Goal: Entertainment & Leisure: Browse casually

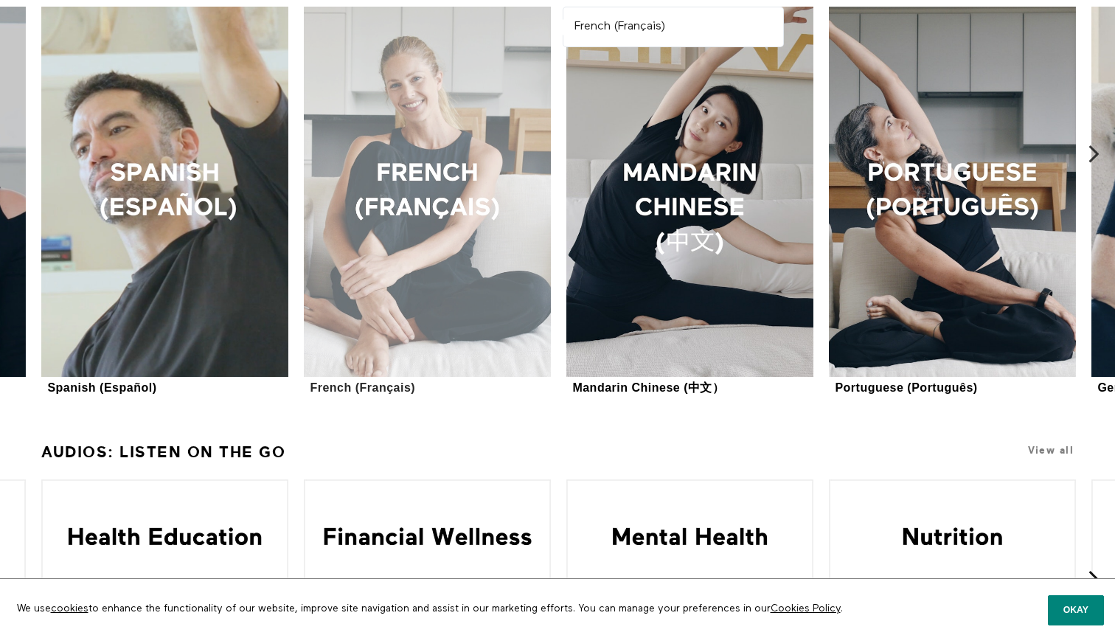
scroll to position [1342, 0]
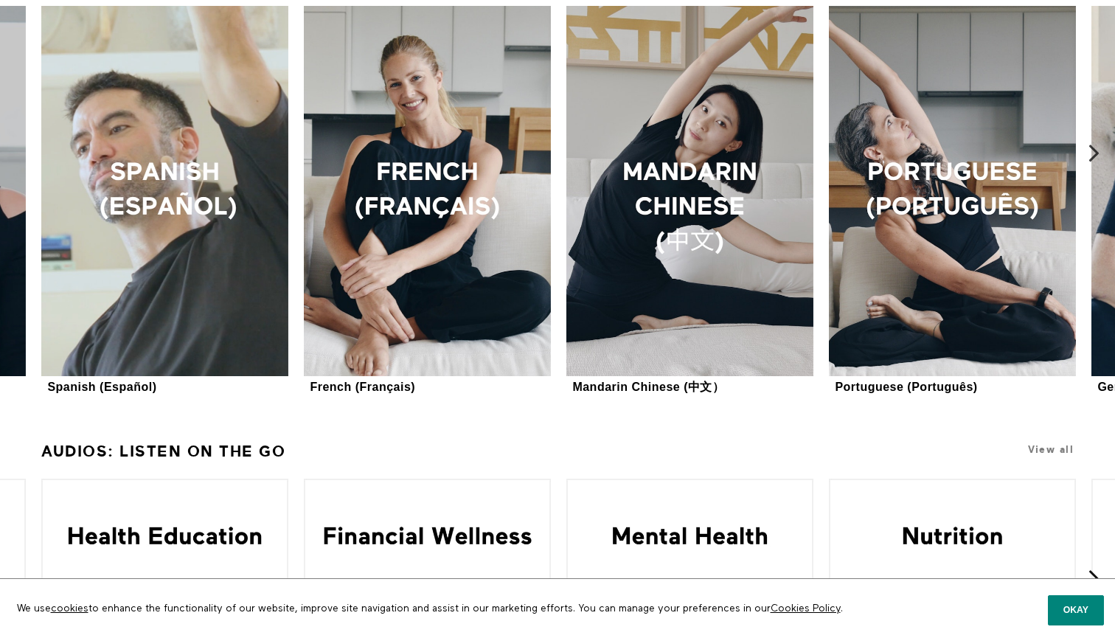
click at [1089, 148] on icon at bounding box center [1094, 153] width 18 height 18
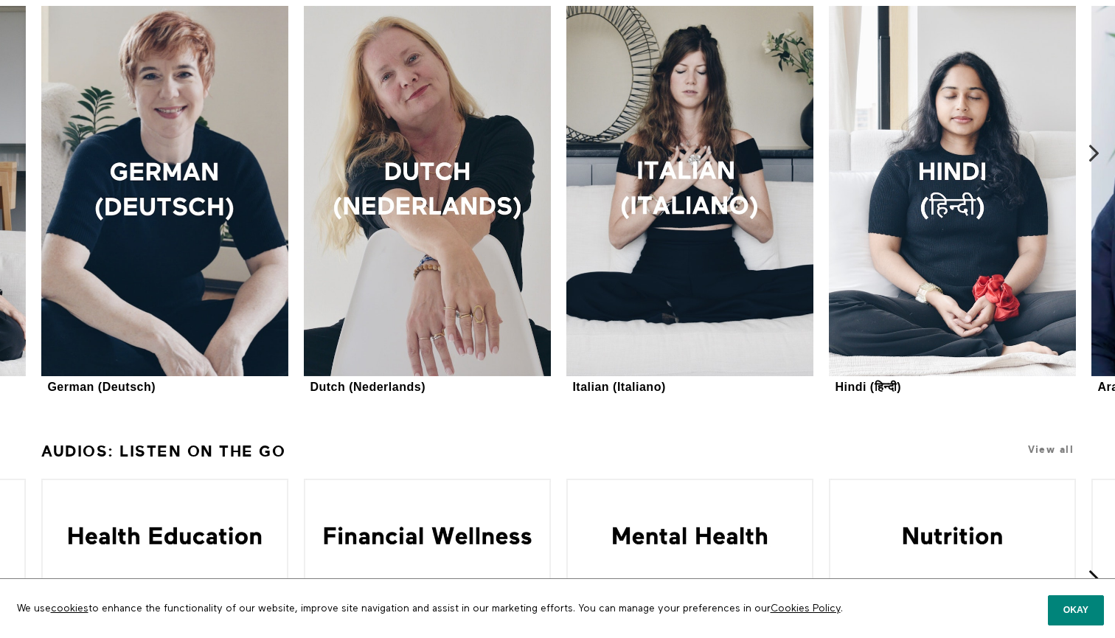
click at [1093, 153] on icon at bounding box center [1094, 153] width 18 height 18
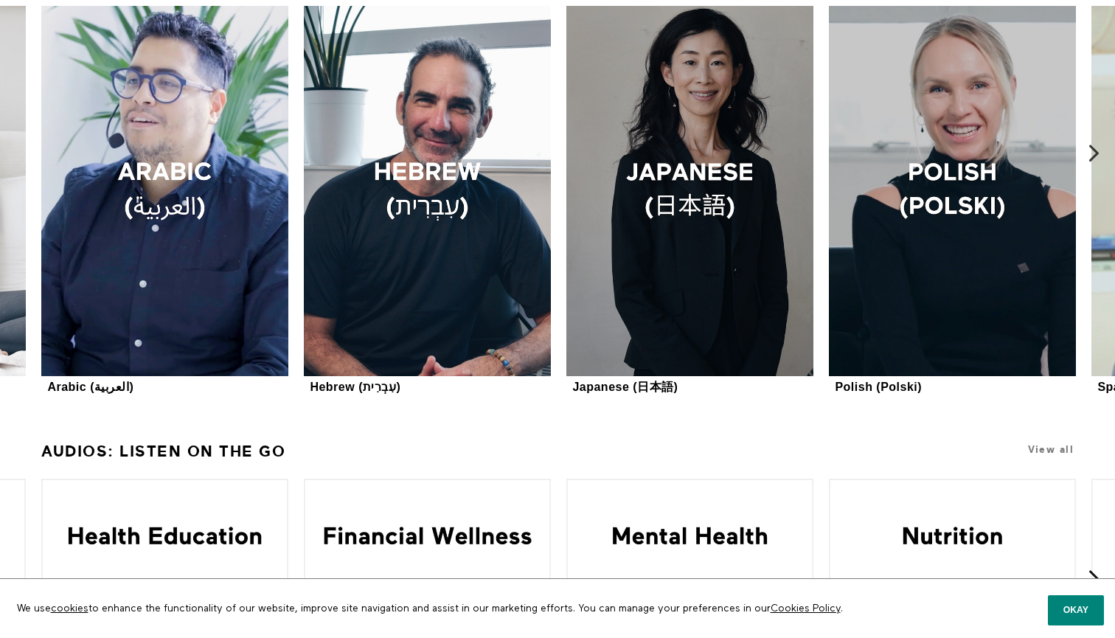
click at [1093, 153] on icon at bounding box center [1094, 153] width 18 height 18
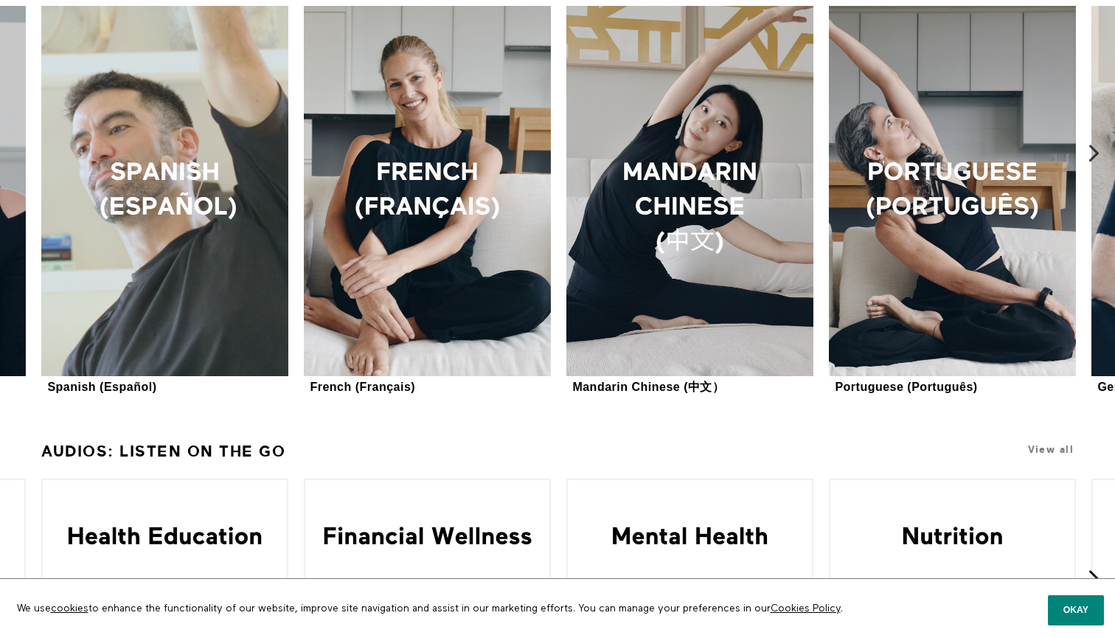
click at [1093, 154] on icon at bounding box center [1094, 153] width 18 height 18
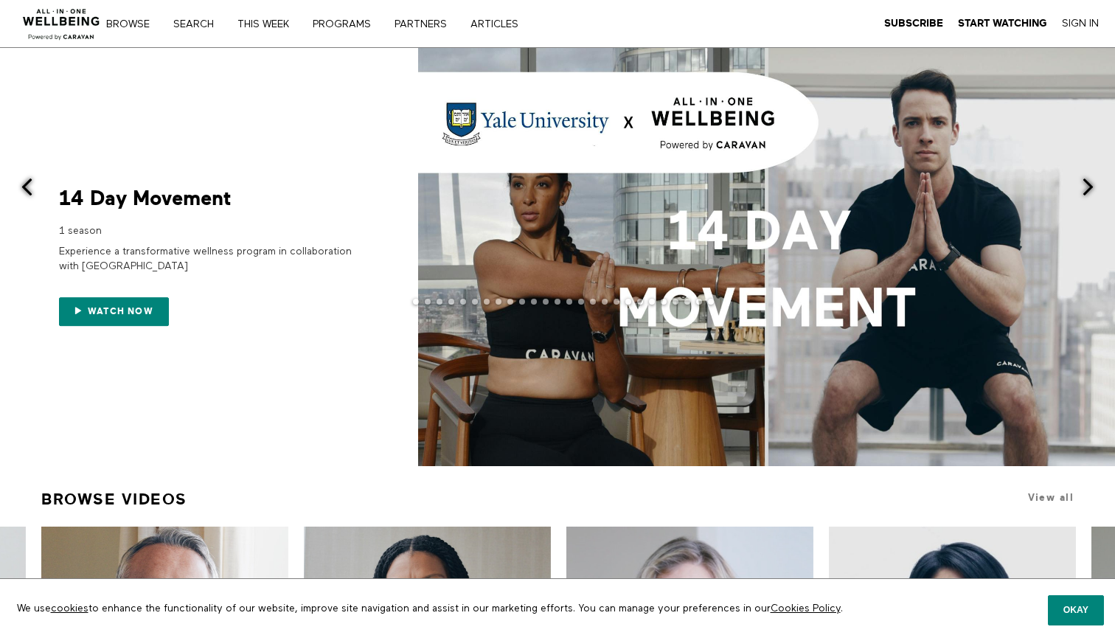
scroll to position [0, 0]
click at [260, 27] on link "THIS WEEK" at bounding box center [268, 24] width 72 height 10
